Goal: Communication & Community: Ask a question

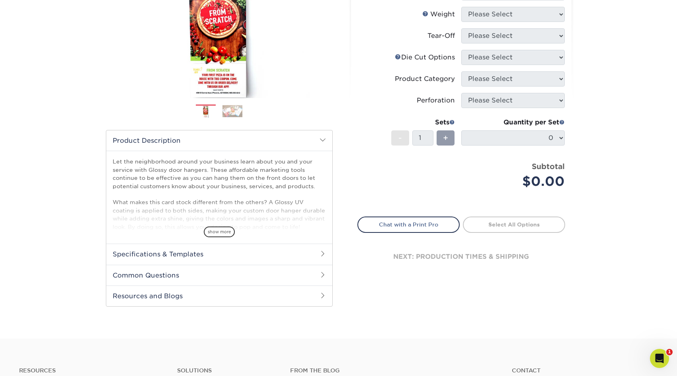
scroll to position [152, 0]
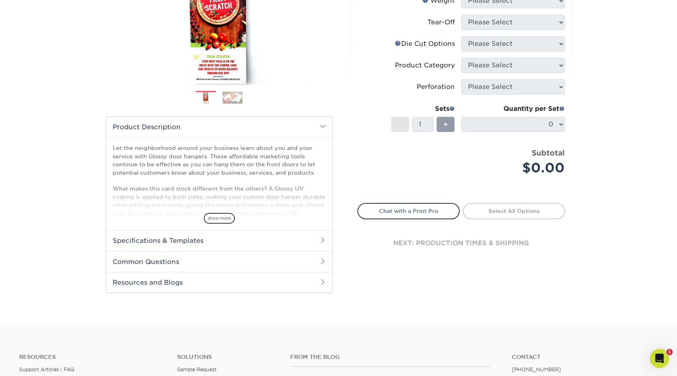
click at [297, 242] on h2 "Specifications & Templates" at bounding box center [219, 240] width 226 height 21
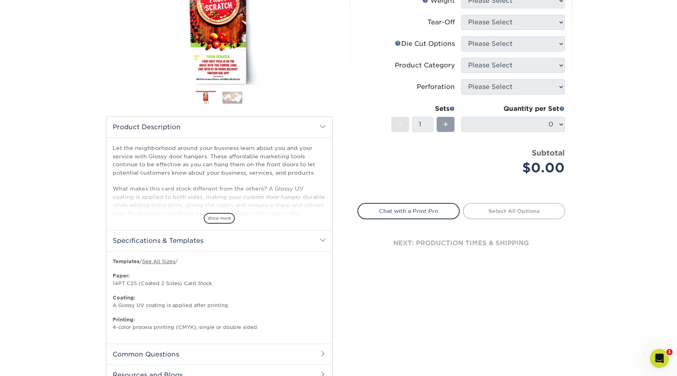
scroll to position [175, 0]
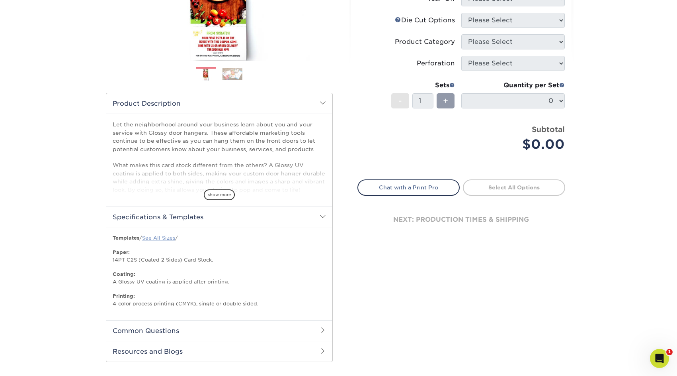
click at [162, 237] on link "See All Sizes" at bounding box center [158, 238] width 33 height 6
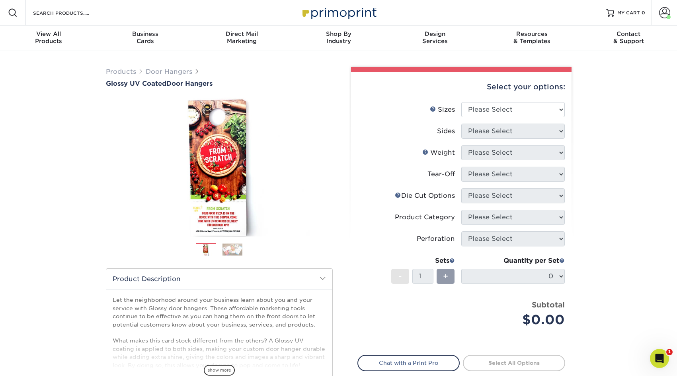
scroll to position [0, 0]
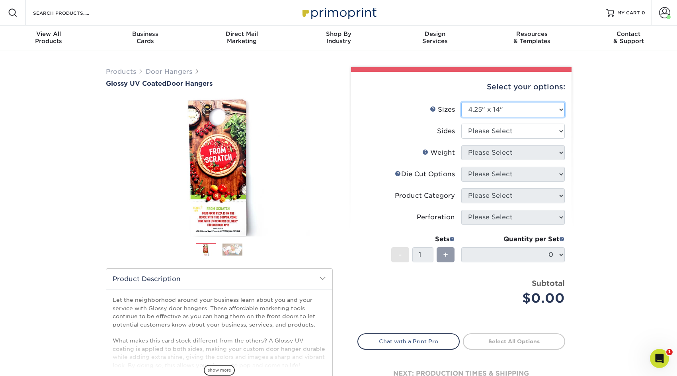
select select "4.25x11.00"
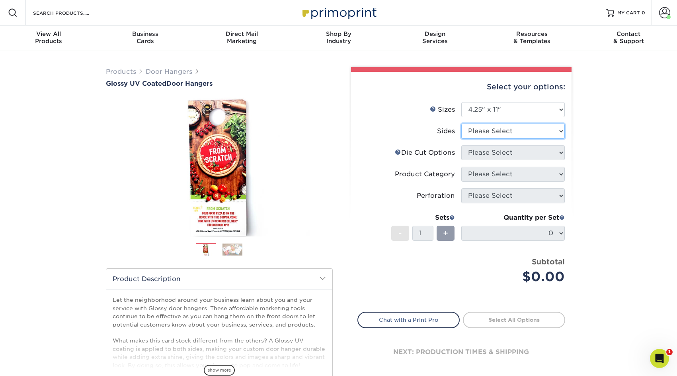
select select "13abbda7-1d64-4f25-8bb2-c179b224825d"
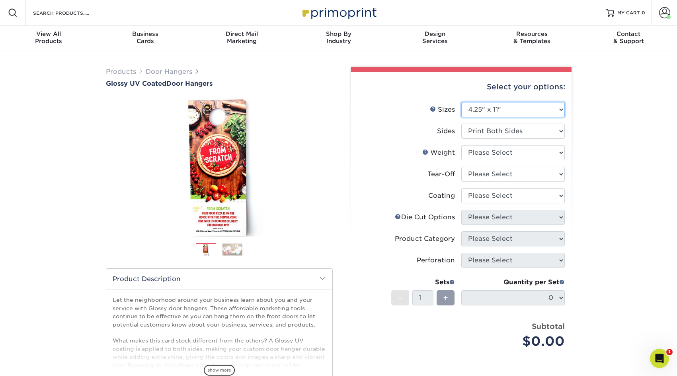
select select "4.25x14.00"
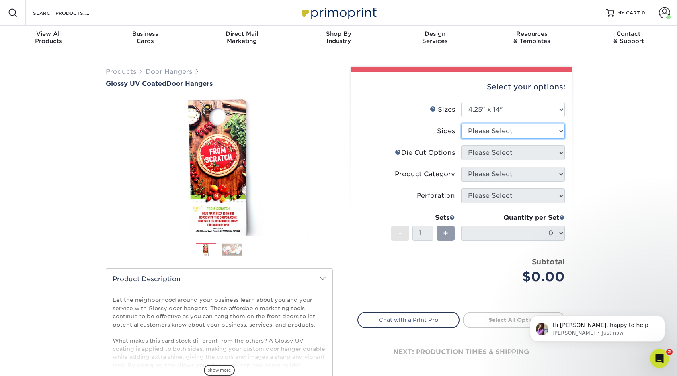
select select "13abbda7-1d64-4f25-8bb2-c179b224825d"
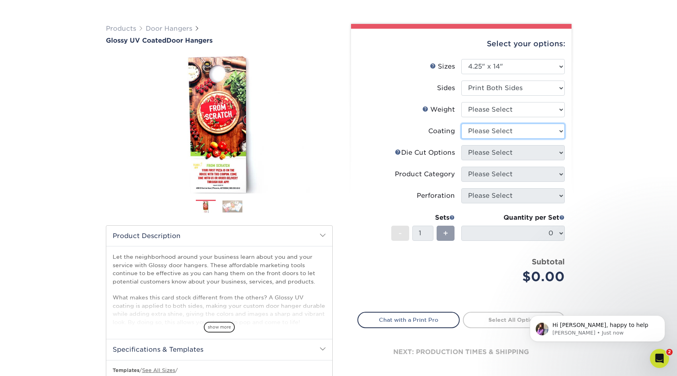
scroll to position [45, 0]
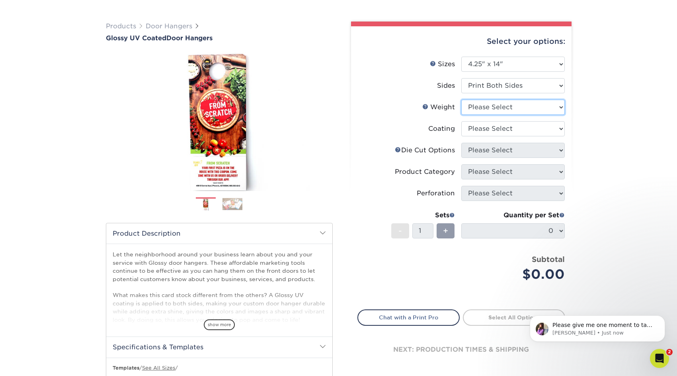
select select "16PT"
select select "ae367451-b2b8-45df-a344-0f05b6a12993"
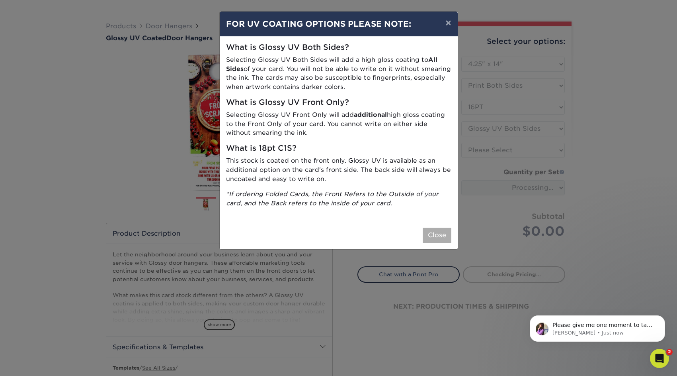
click at [440, 228] on button "Close" at bounding box center [437, 234] width 29 height 15
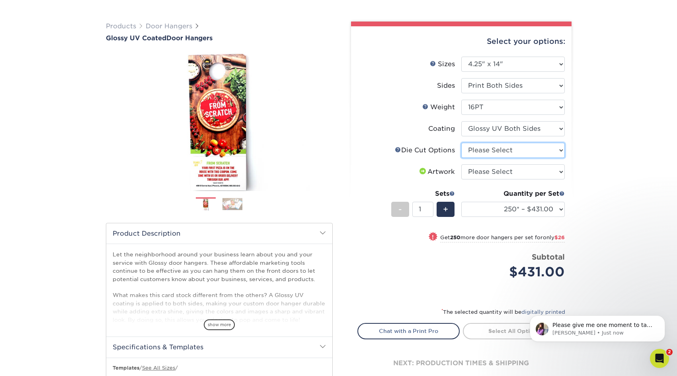
select select "fe6a4ed8-5803-433c-b773-a25a7b955e98"
click at [658, 358] on icon "Open Intercom Messenger" at bounding box center [658, 356] width 13 height 13
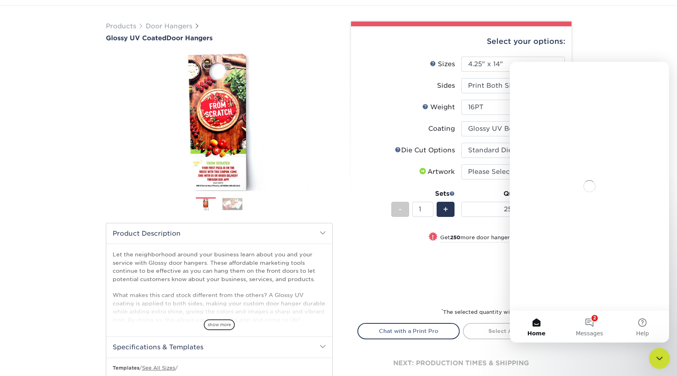
scroll to position [0, 0]
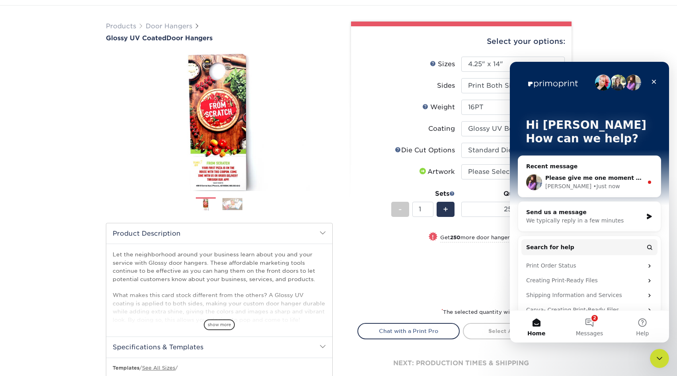
click at [605, 177] on span "Please give me one moment to take a look" at bounding box center [613, 177] width 134 height 6
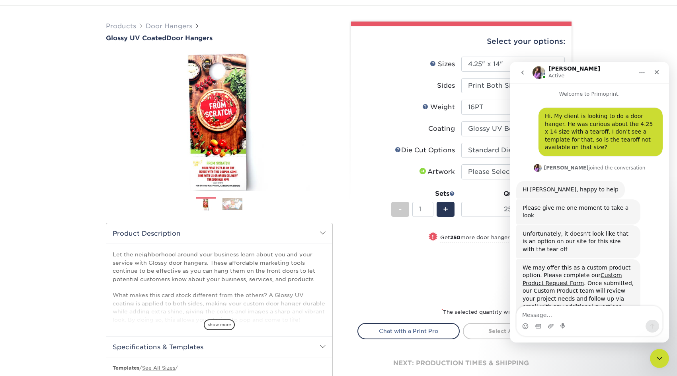
scroll to position [22, 0]
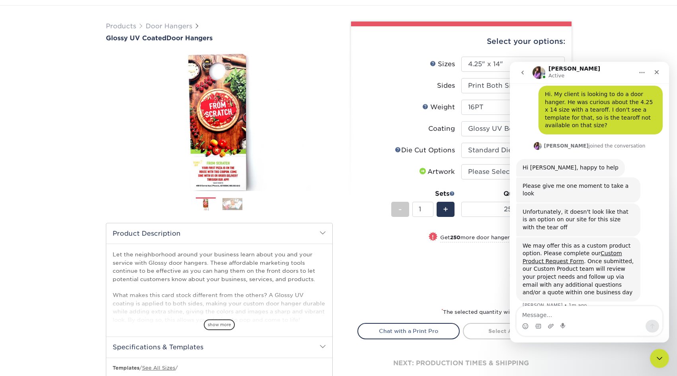
type textarea "k"
type textarea "Ok, thanks for checking."
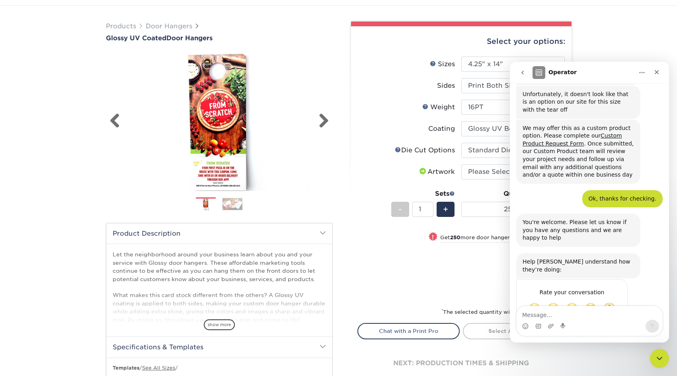
scroll to position [147, 0]
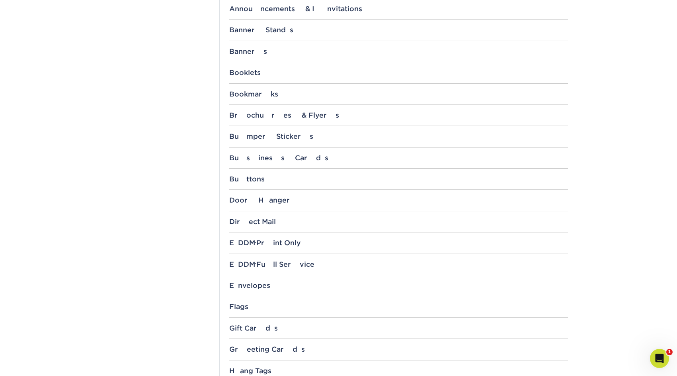
scroll to position [340, 0]
click at [317, 197] on div "Door Hanger" at bounding box center [398, 199] width 339 height 8
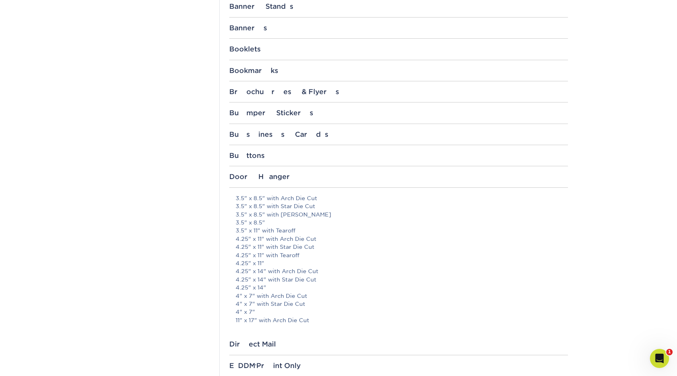
scroll to position [372, 0]
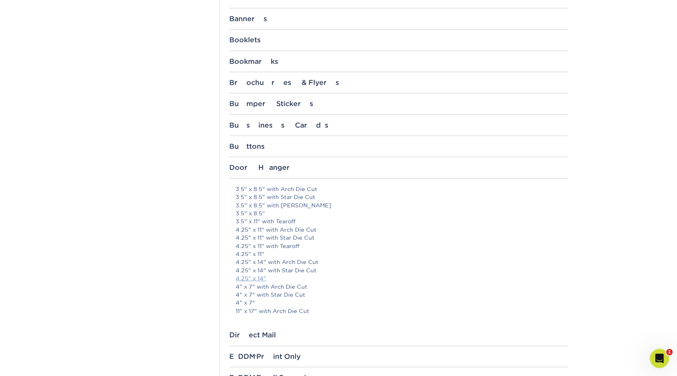
click at [260, 275] on link "4.25" x 14"" at bounding box center [251, 278] width 31 height 6
click at [656, 357] on icon "Open Intercom Messenger" at bounding box center [658, 356] width 13 height 13
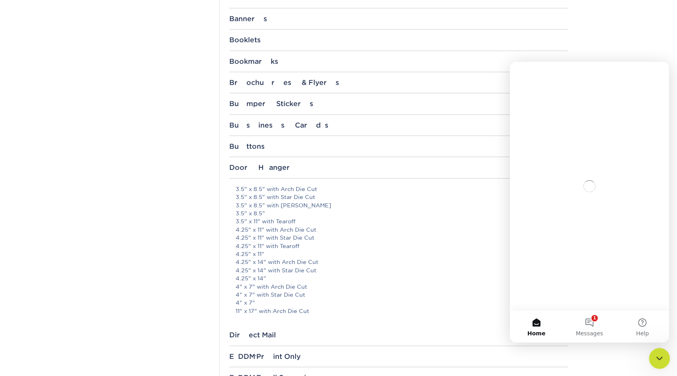
scroll to position [0, 0]
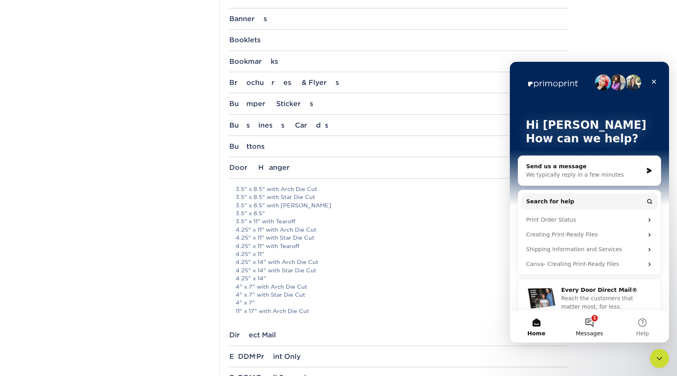
click at [593, 325] on button "1 Messages" at bounding box center [589, 326] width 53 height 32
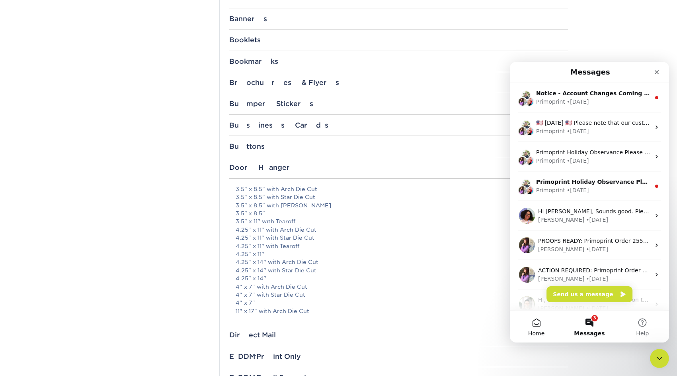
click at [541, 327] on button "Home" at bounding box center [536, 326] width 53 height 32
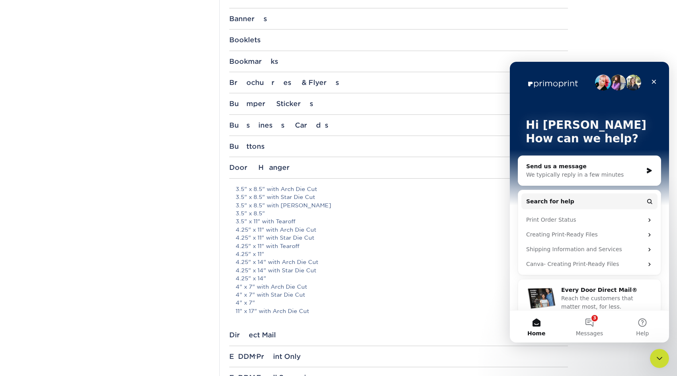
click at [579, 176] on div "We typically reply in a few minutes" at bounding box center [585, 174] width 117 height 8
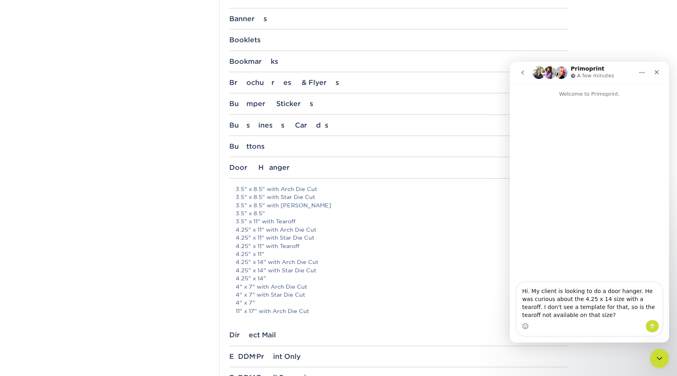
type textarea "Hi. My client is looking to do a door hanger. He was curious about the 4.25 x 1…"
click at [653, 325] on icon "Send a message…" at bounding box center [653, 326] width 6 height 6
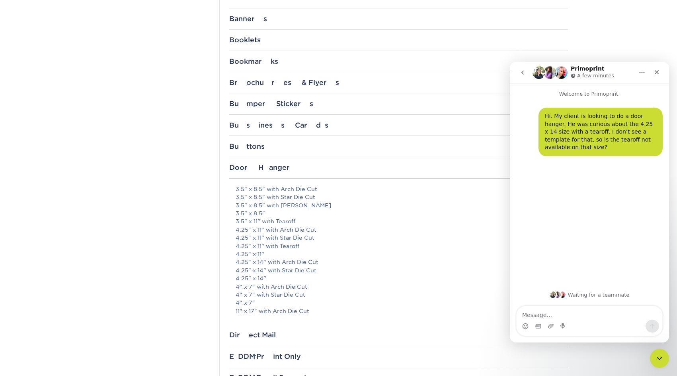
click at [358, 237] on p "3.5" x 8.5" with Arch Die Cut 3.5" x 8.5" with Star Die Cut 3.5" x 8.5" with Te…" at bounding box center [402, 250] width 333 height 130
click at [194, 192] on div "Templates Contact Custom Orders Sample Request Inspiration Gallery Quality Assu…" at bounding box center [159, 288] width 119 height 1149
